Goal: Information Seeking & Learning: Learn about a topic

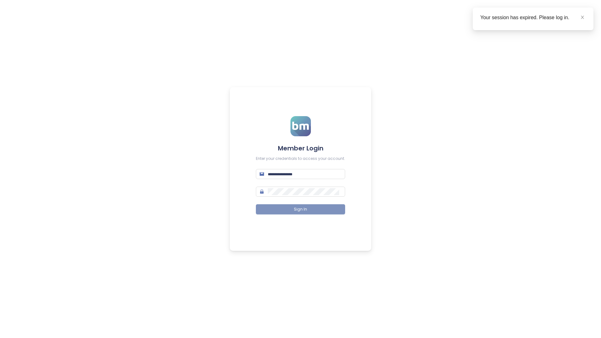
type input "**********"
click at [321, 212] on button "Sign In" at bounding box center [300, 209] width 89 height 10
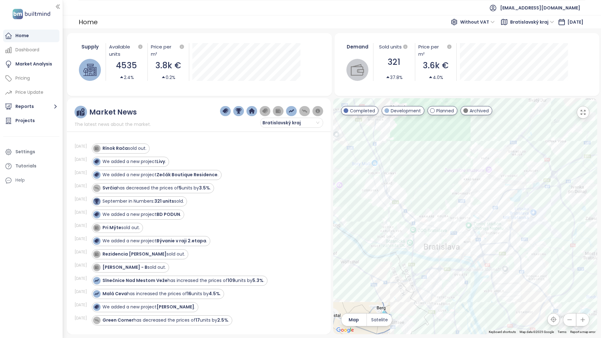
drag, startPoint x: 402, startPoint y: 285, endPoint x: 523, endPoint y: 197, distance: 150.6
click at [523, 197] on div at bounding box center [465, 216] width 264 height 236
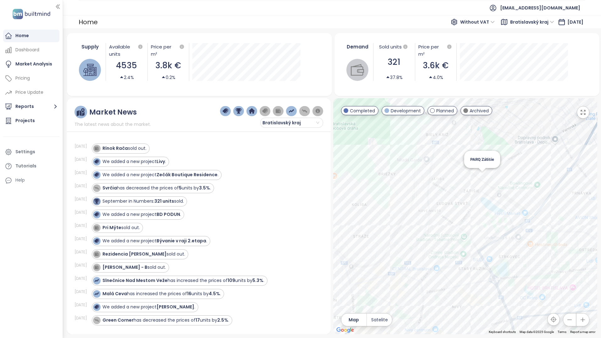
click at [483, 177] on div "PARQ Zátišie" at bounding box center [465, 216] width 264 height 236
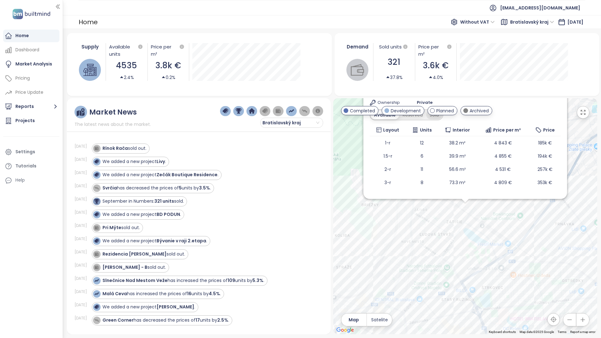
click at [442, 118] on div "Sold" at bounding box center [434, 114] width 16 height 9
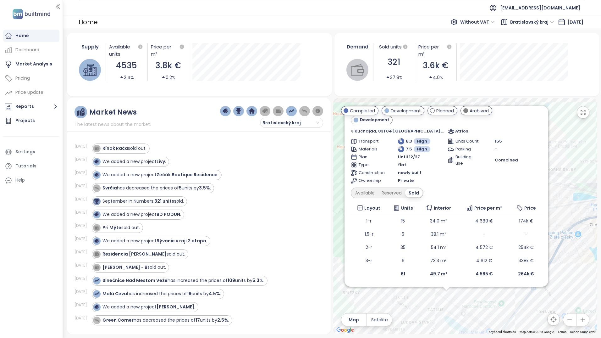
drag, startPoint x: 515, startPoint y: 217, endPoint x: 495, endPoint y: 308, distance: 92.9
click at [495, 308] on div "PARQ Zátišie Development Kuchajda, 831 04 [GEOGRAPHIC_DATA]-[GEOGRAPHIC_DATA], …" at bounding box center [465, 216] width 264 height 236
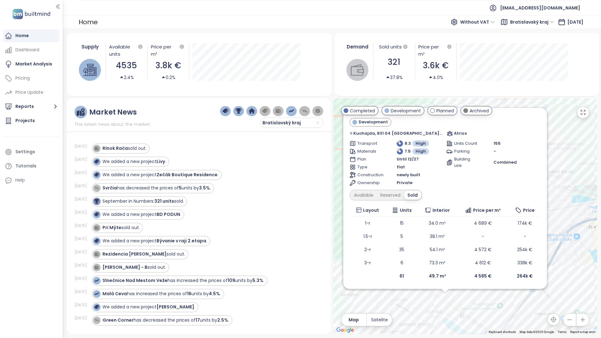
scroll to position [0, 0]
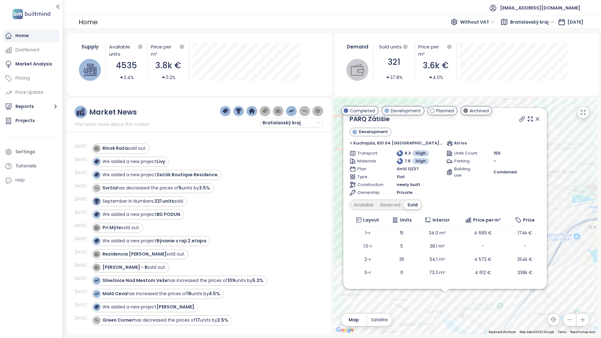
click at [536, 118] on icon at bounding box center [537, 118] width 3 height 3
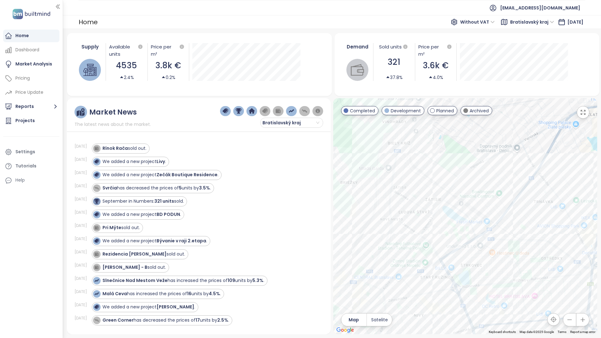
drag, startPoint x: 477, startPoint y: 264, endPoint x: 479, endPoint y: 175, distance: 89.6
click at [476, 145] on div at bounding box center [465, 216] width 264 height 236
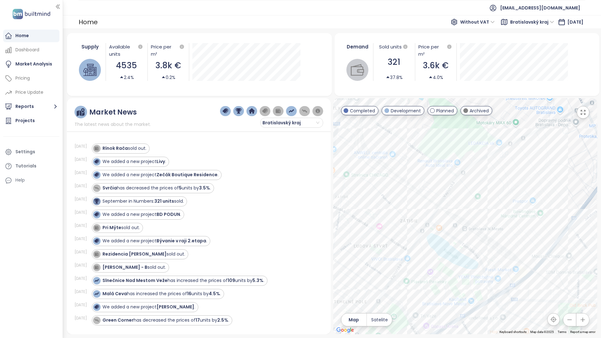
drag, startPoint x: 457, startPoint y: 146, endPoint x: 484, endPoint y: 200, distance: 60.5
click at [484, 200] on div at bounding box center [465, 216] width 264 height 236
click at [522, 196] on div "[PERSON_NAME]" at bounding box center [465, 216] width 264 height 236
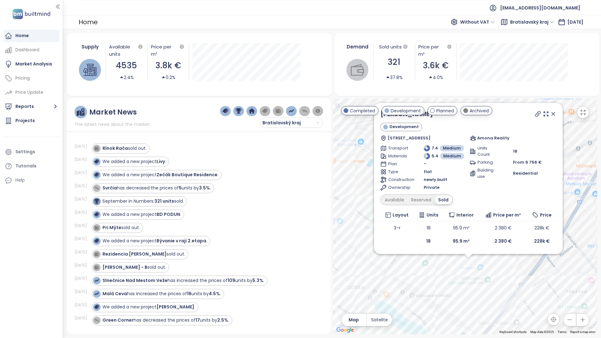
drag, startPoint x: 466, startPoint y: 237, endPoint x: 470, endPoint y: 279, distance: 41.4
click at [470, 279] on div "[PERSON_NAME] Development Turbínová 11, 831 04 [GEOGRAPHIC_DATA]-[GEOGRAPHIC_DA…" at bounding box center [465, 216] width 264 height 236
drag, startPoint x: 552, startPoint y: 111, endPoint x: 525, endPoint y: 141, distance: 40.3
click at [552, 111] on icon at bounding box center [553, 114] width 6 height 6
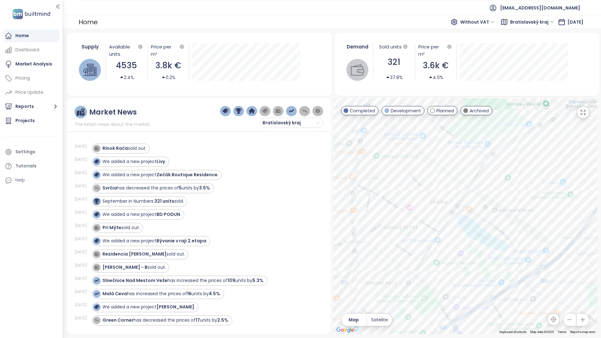
drag, startPoint x: 469, startPoint y: 180, endPoint x: 520, endPoint y: 139, distance: 65.6
click at [522, 137] on div at bounding box center [465, 216] width 264 height 236
click at [542, 246] on div "[PERSON_NAME] Residence" at bounding box center [465, 216] width 264 height 236
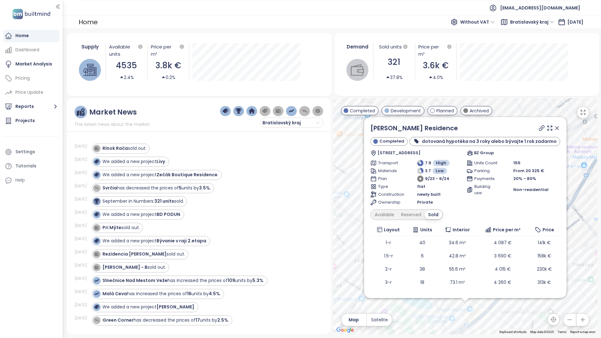
scroll to position [24, 0]
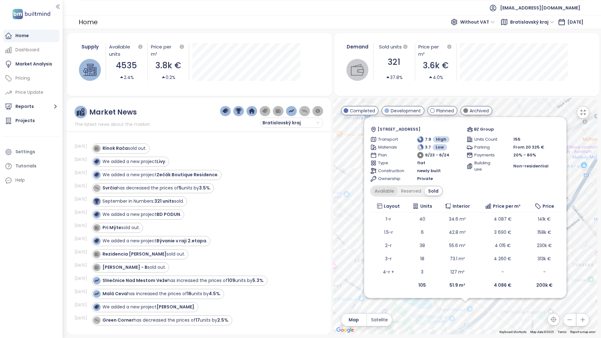
click at [390, 192] on div "Available" at bounding box center [384, 190] width 26 height 9
click at [432, 190] on div "Sold" at bounding box center [435, 190] width 16 height 9
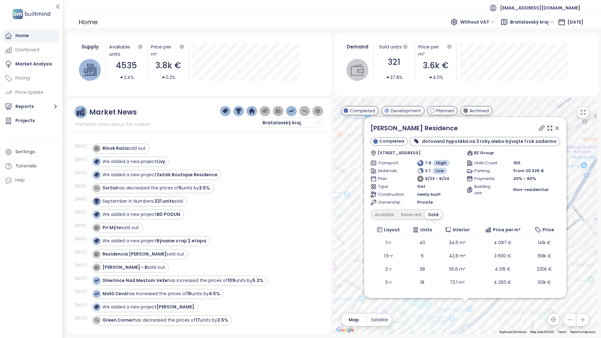
click at [554, 127] on icon at bounding box center [557, 128] width 6 height 6
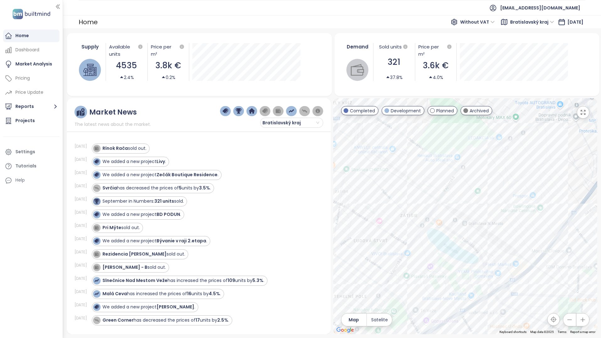
drag, startPoint x: 409, startPoint y: 236, endPoint x: 457, endPoint y: 191, distance: 65.4
click at [457, 191] on div at bounding box center [465, 216] width 264 height 236
